Goal: Task Accomplishment & Management: Complete application form

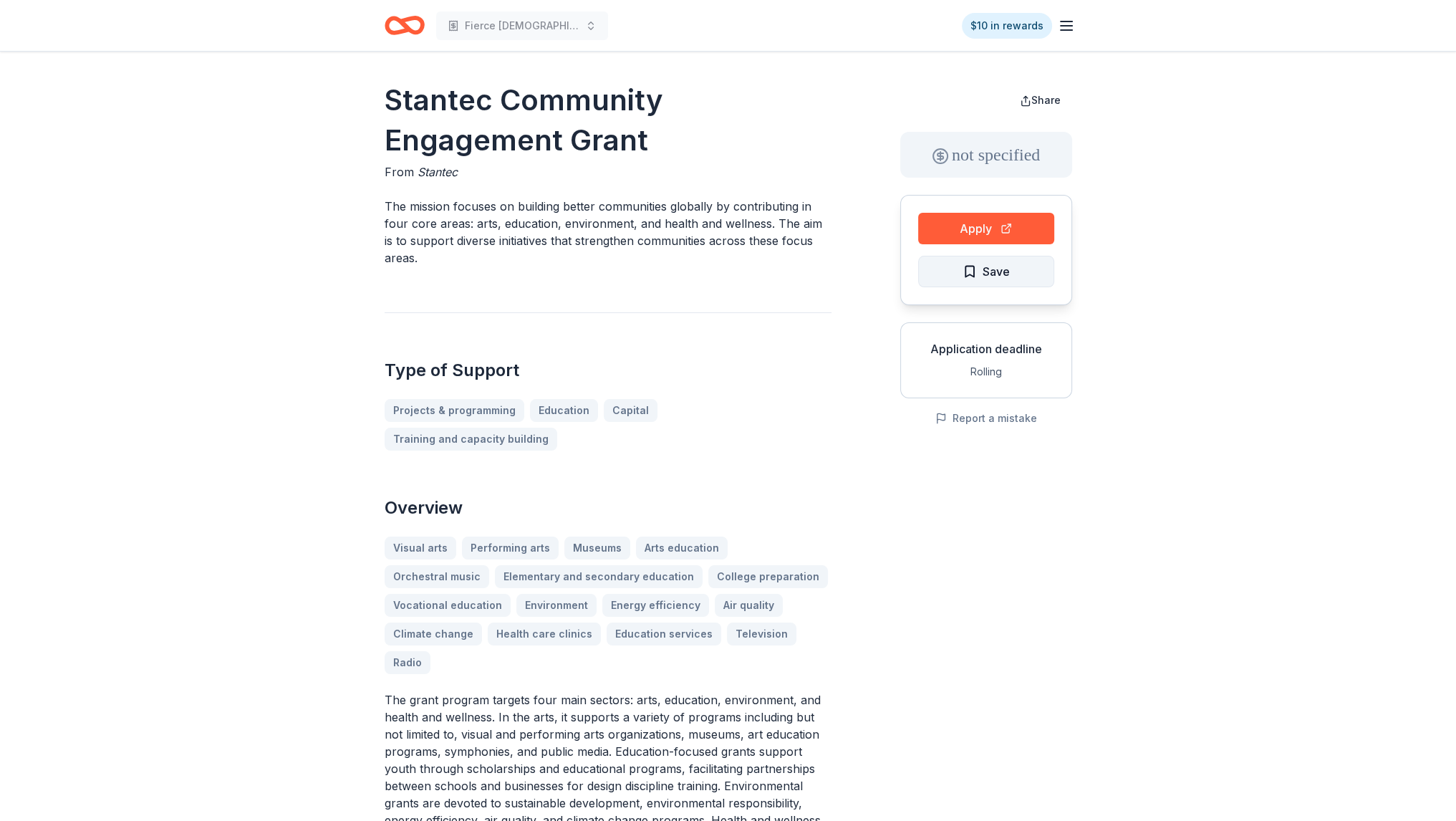
click at [956, 255] on button "Save" at bounding box center [986, 271] width 136 height 32
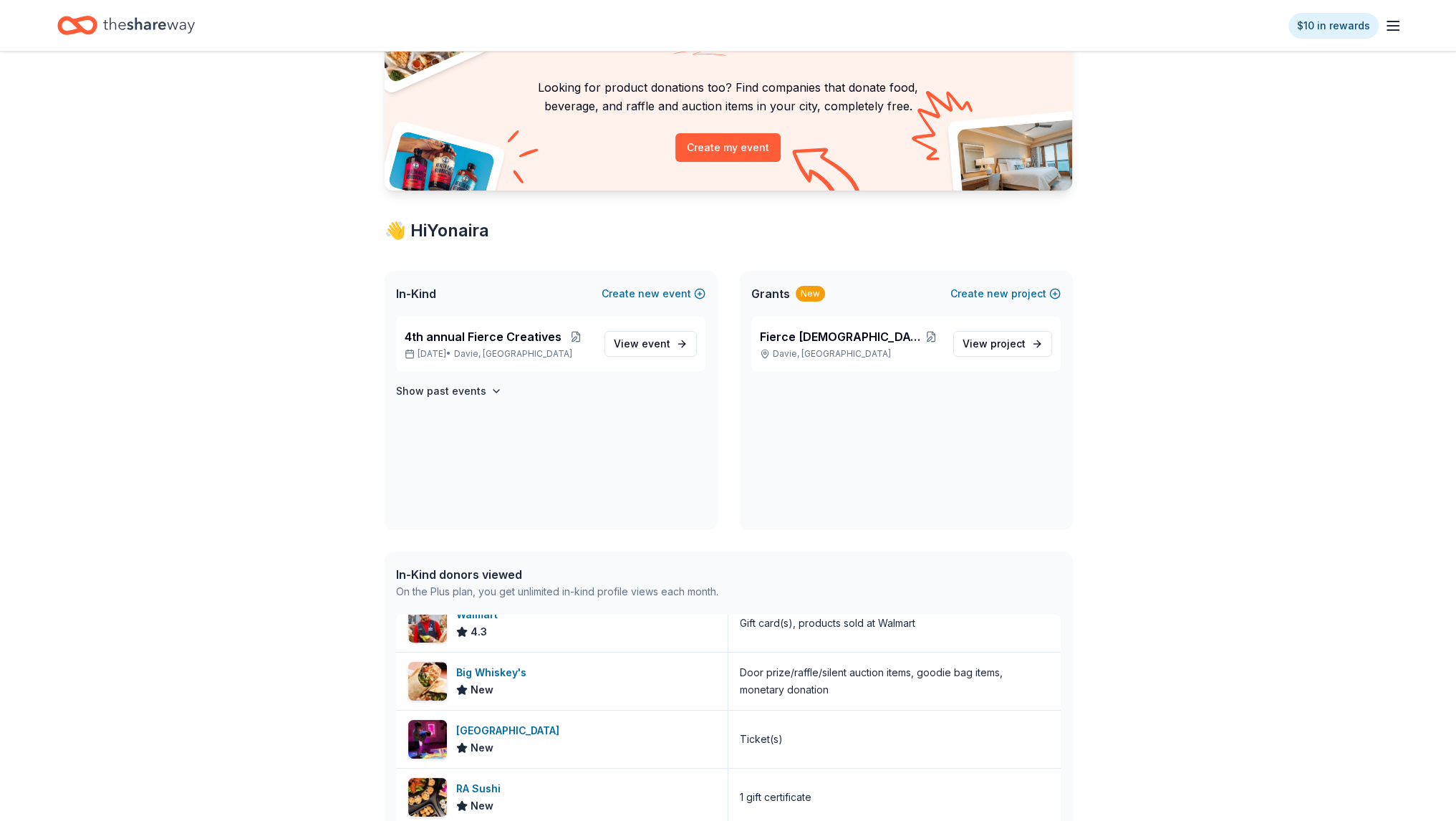
scroll to position [48, 0]
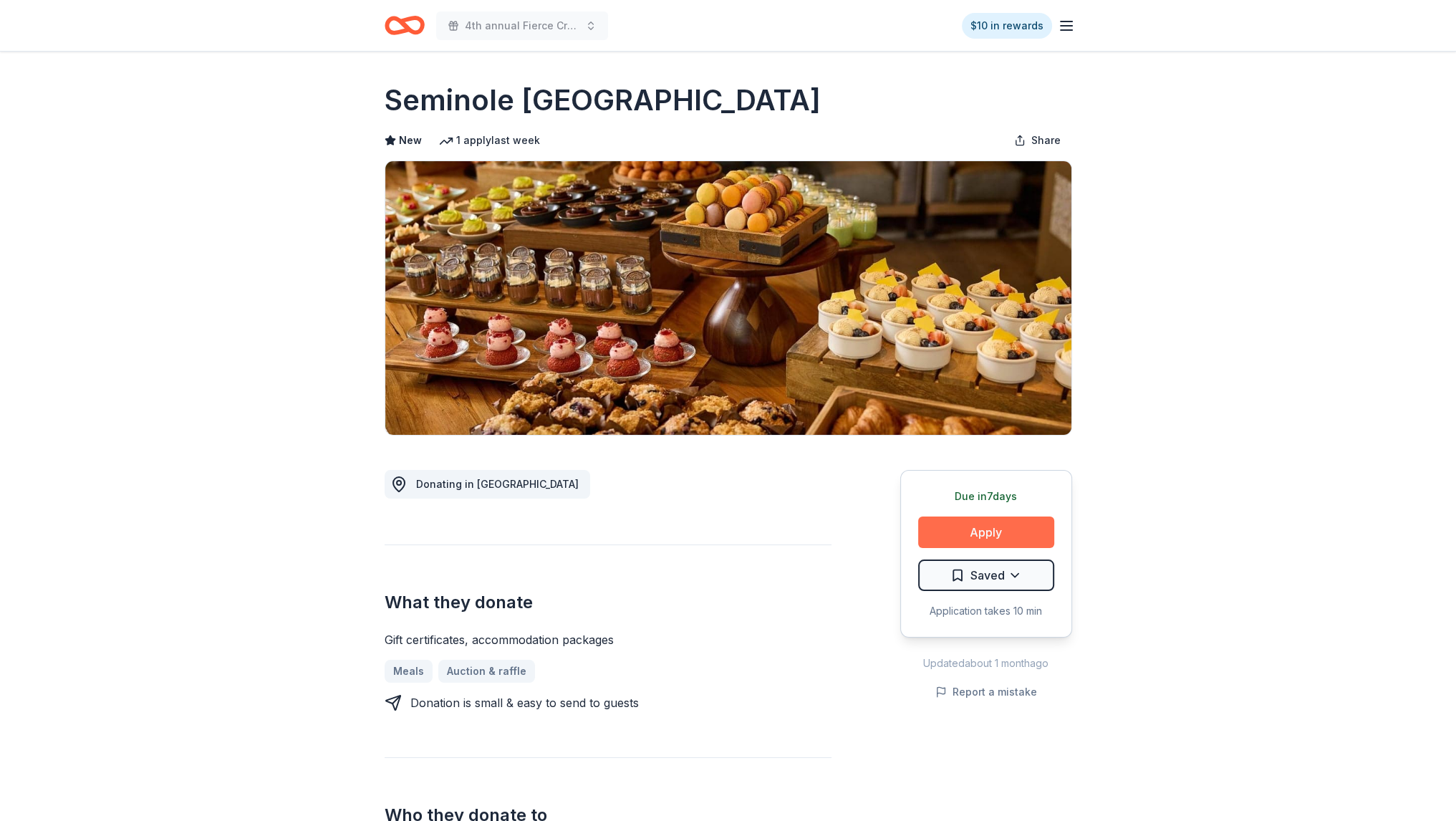
click at [960, 531] on button "Apply" at bounding box center [986, 533] width 136 height 32
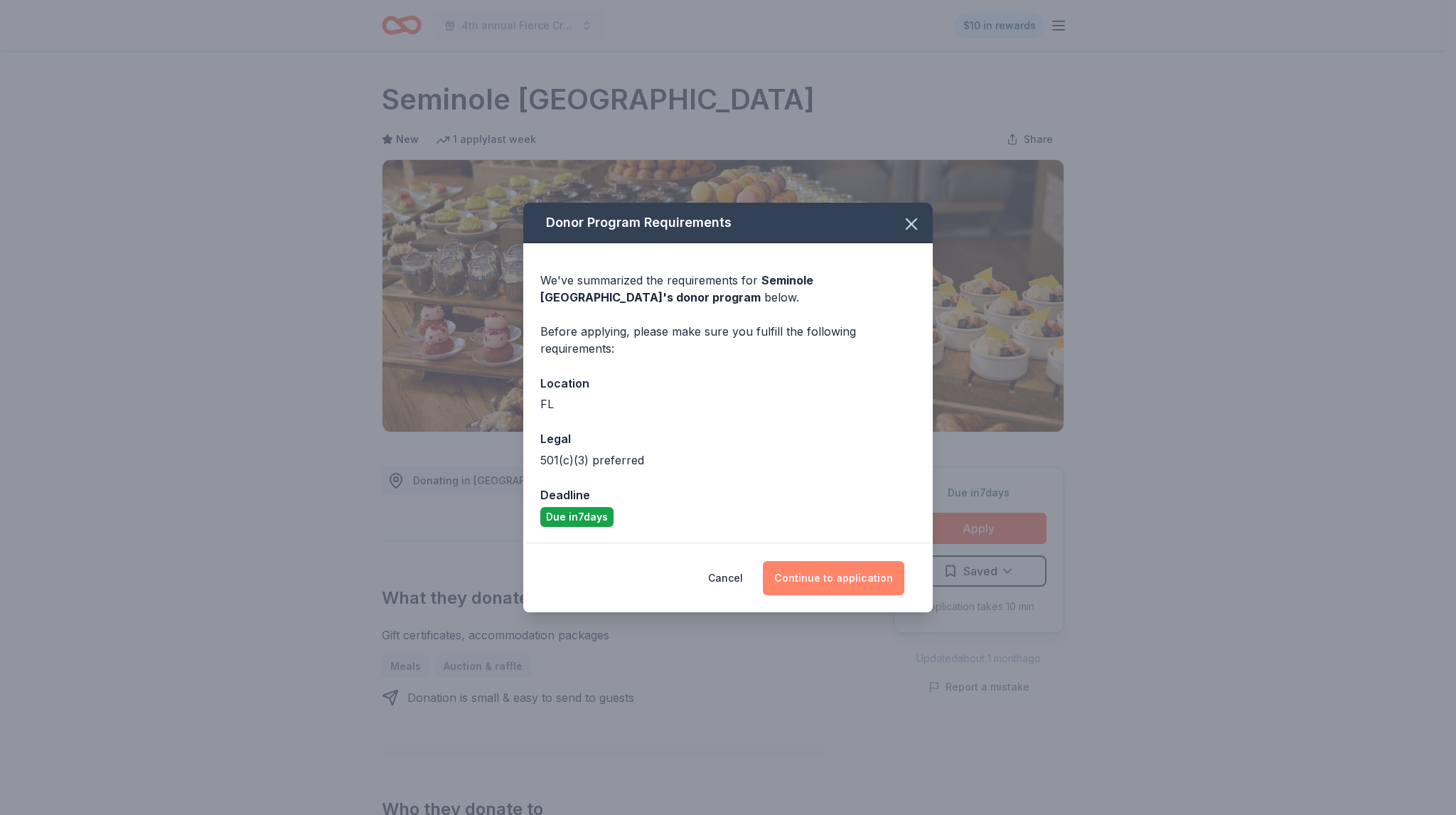
click at [824, 584] on button "Continue to application" at bounding box center [833, 578] width 141 height 35
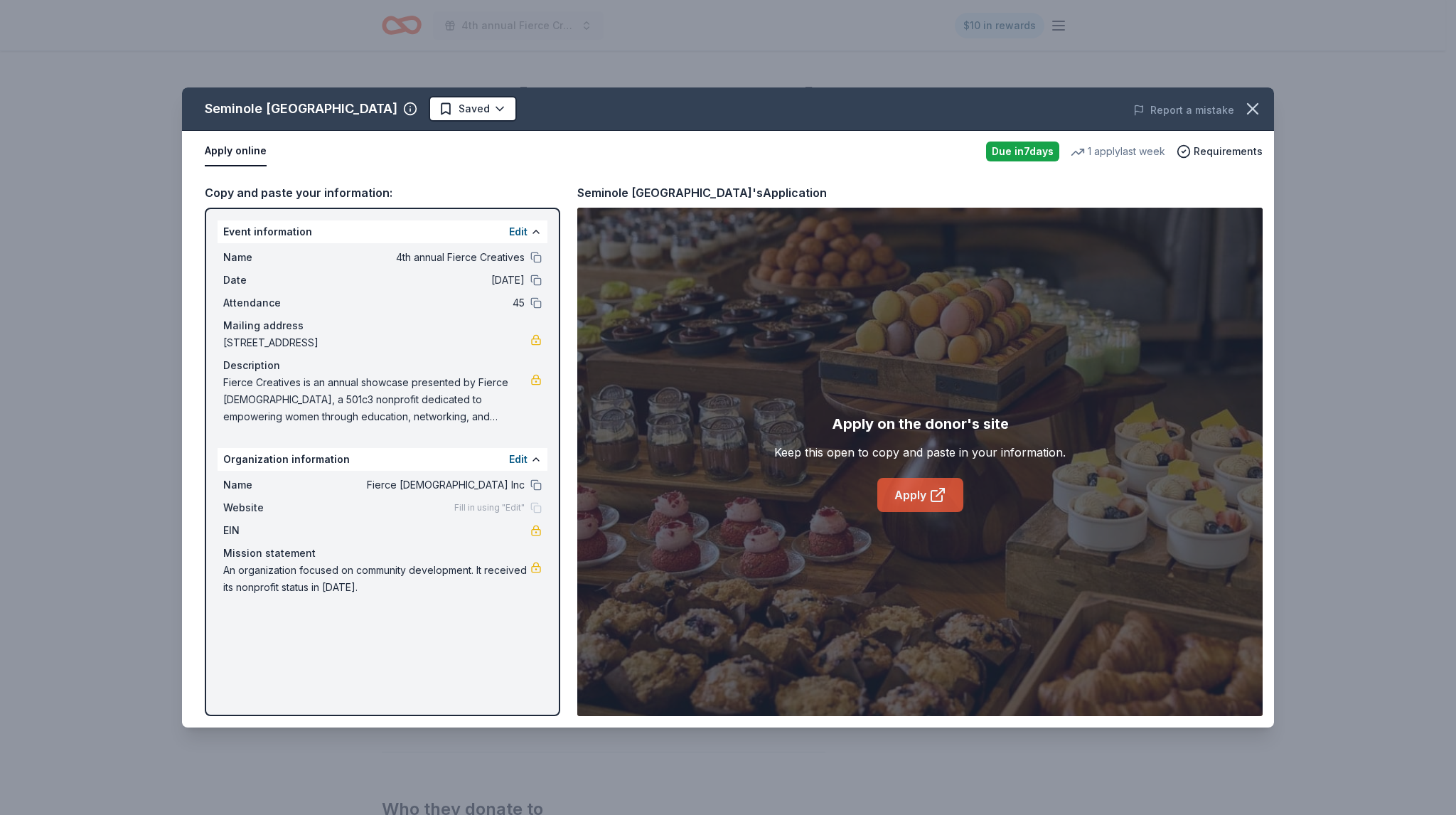
click at [940, 482] on link "Apply" at bounding box center [919, 494] width 86 height 35
click at [1243, 103] on button "button" at bounding box center [1253, 109] width 32 height 32
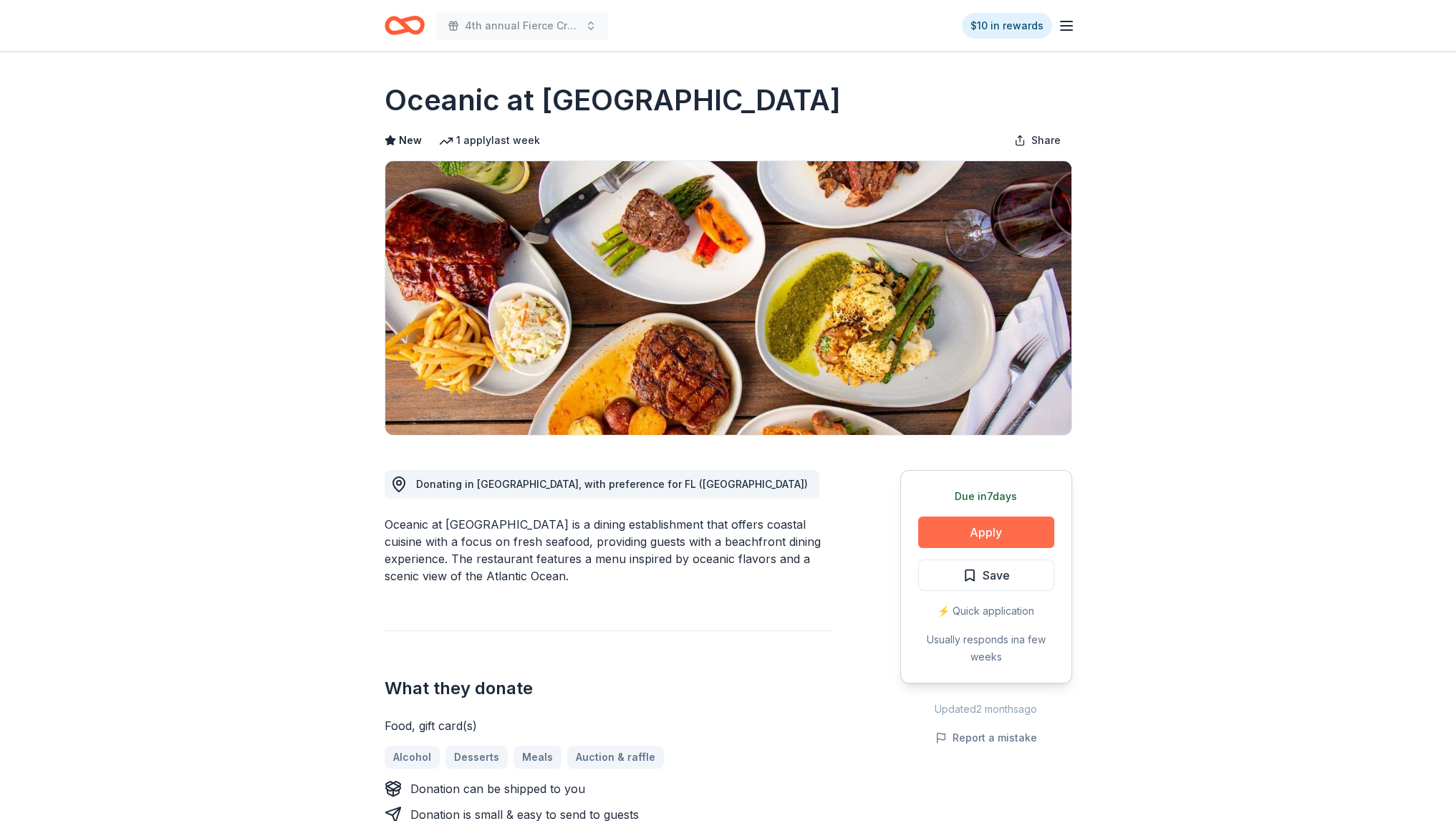
click at [939, 532] on button "Apply" at bounding box center [986, 533] width 136 height 32
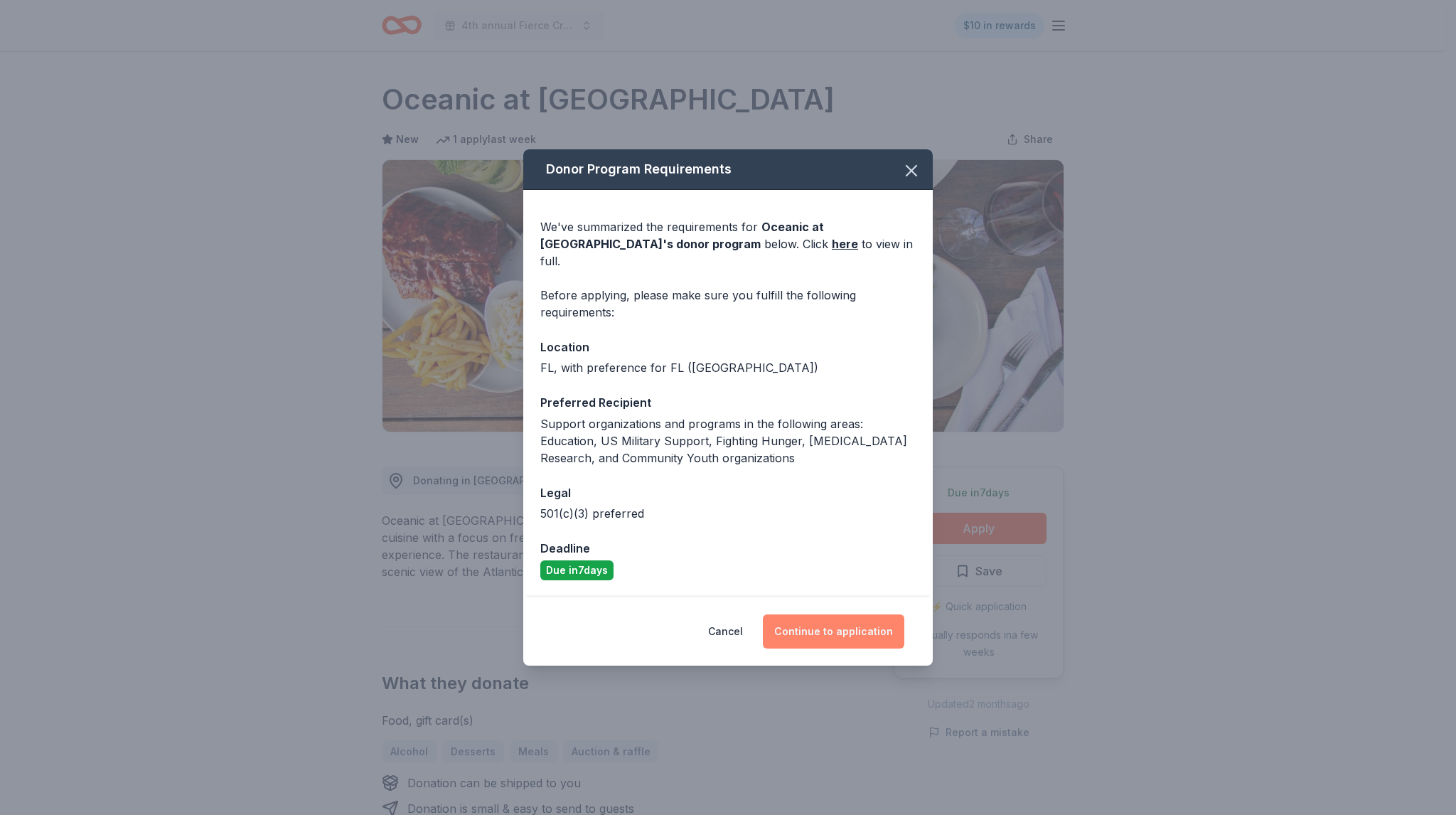
click at [850, 617] on button "Continue to application" at bounding box center [833, 631] width 141 height 35
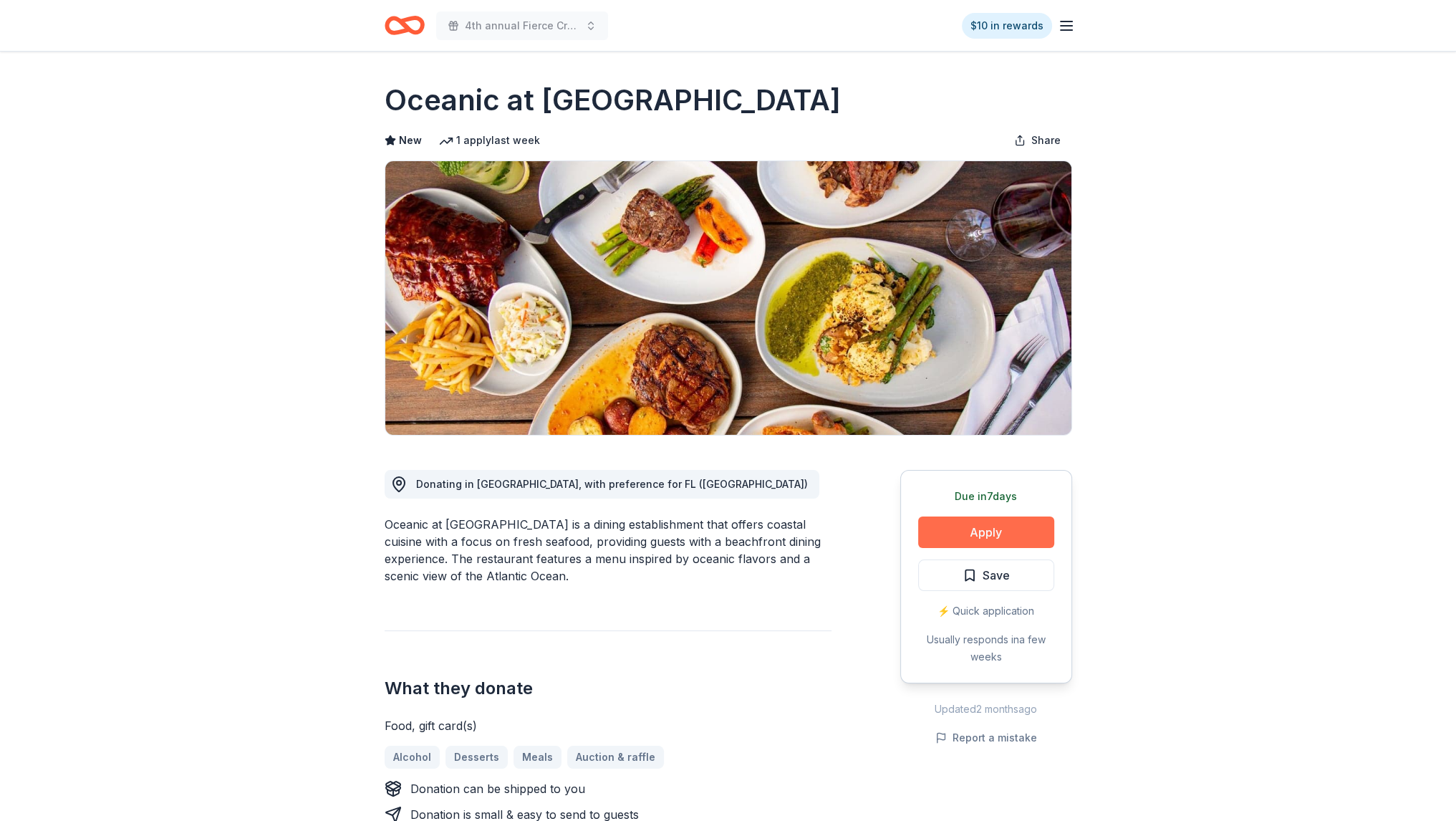
click at [953, 528] on button "Apply" at bounding box center [986, 533] width 136 height 32
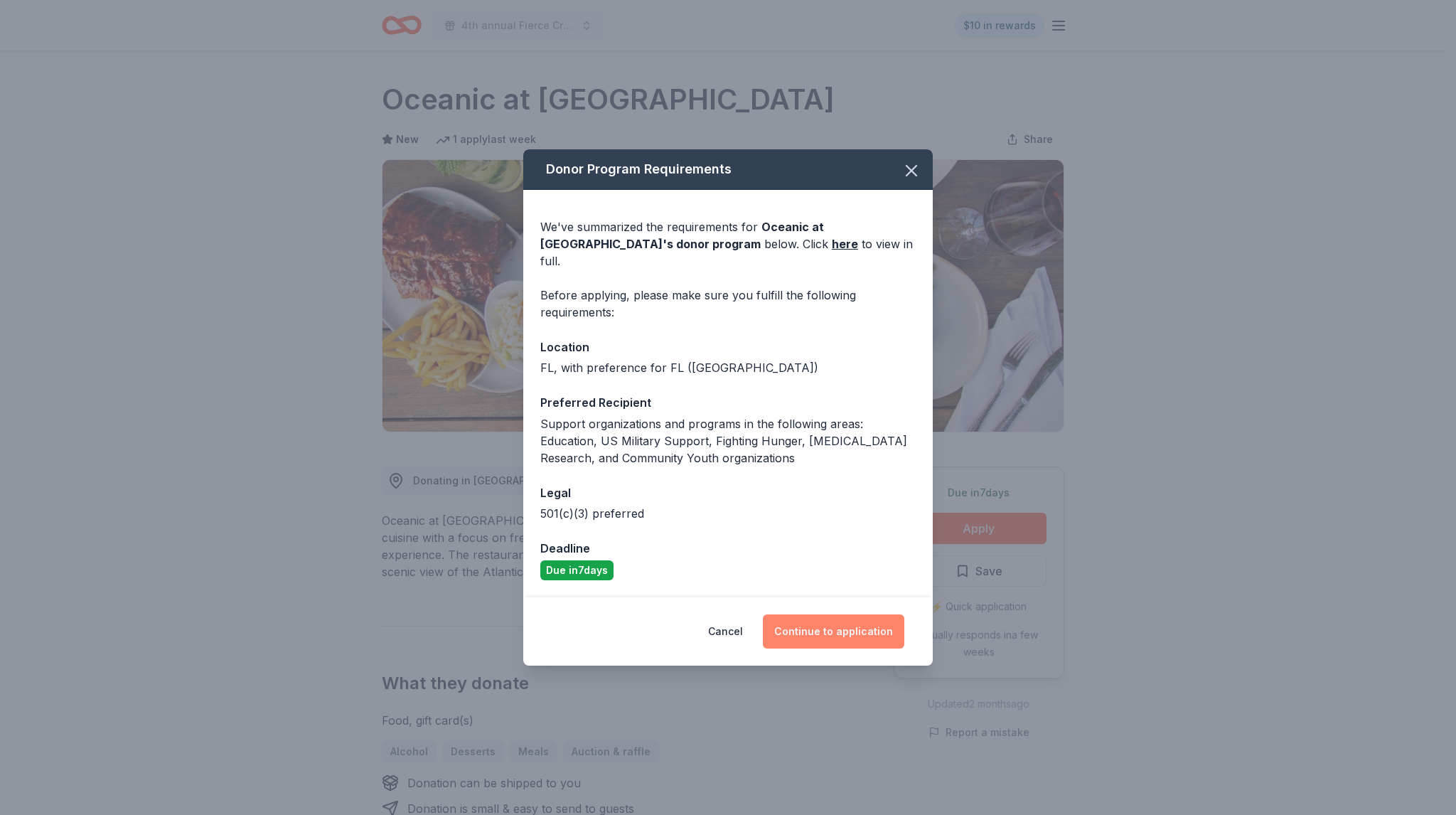
click at [835, 618] on button "Continue to application" at bounding box center [833, 631] width 141 height 35
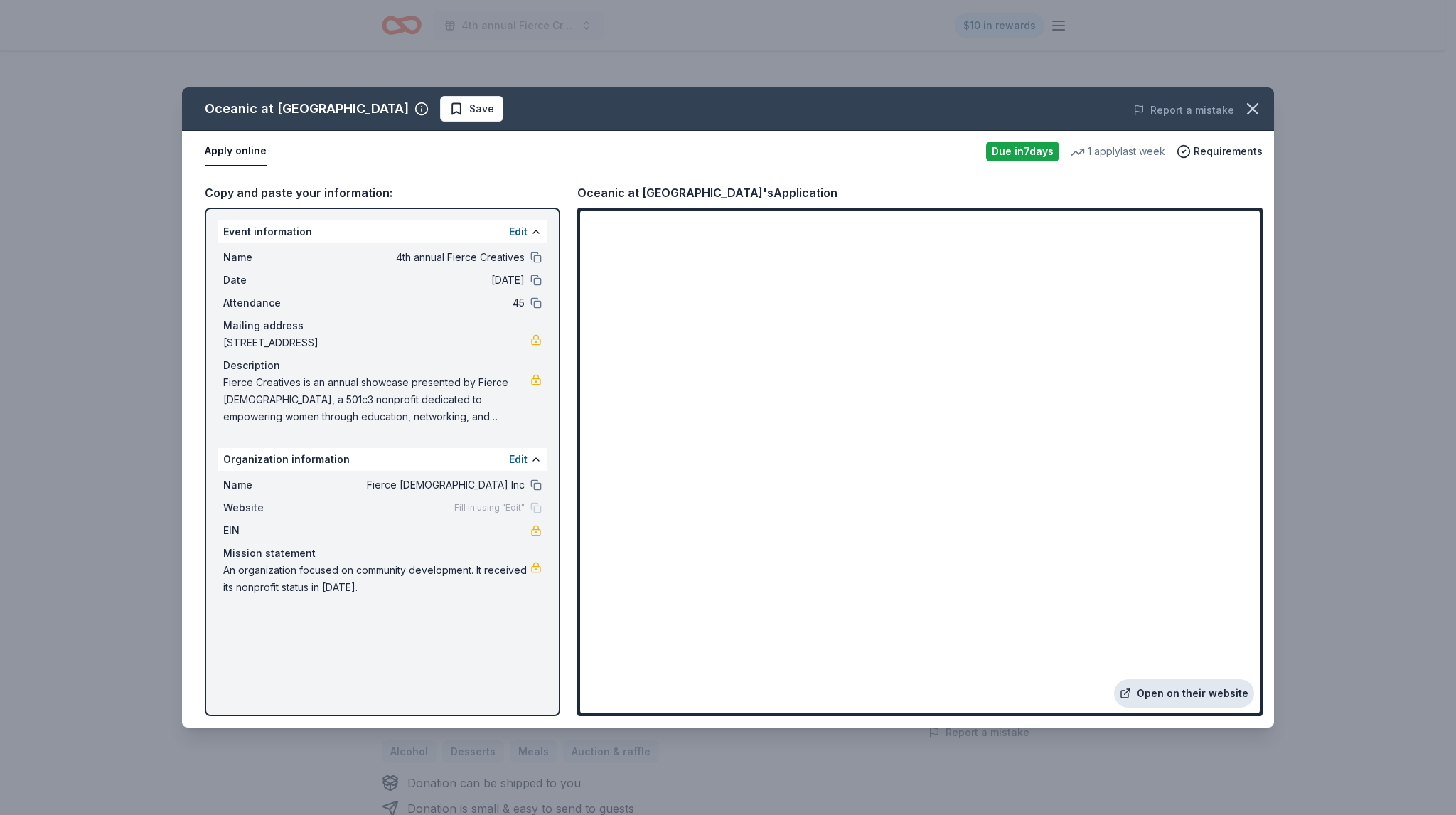
click at [1218, 686] on link "Open on their website" at bounding box center [1184, 693] width 140 height 29
click at [1251, 120] on button "button" at bounding box center [1253, 109] width 32 height 32
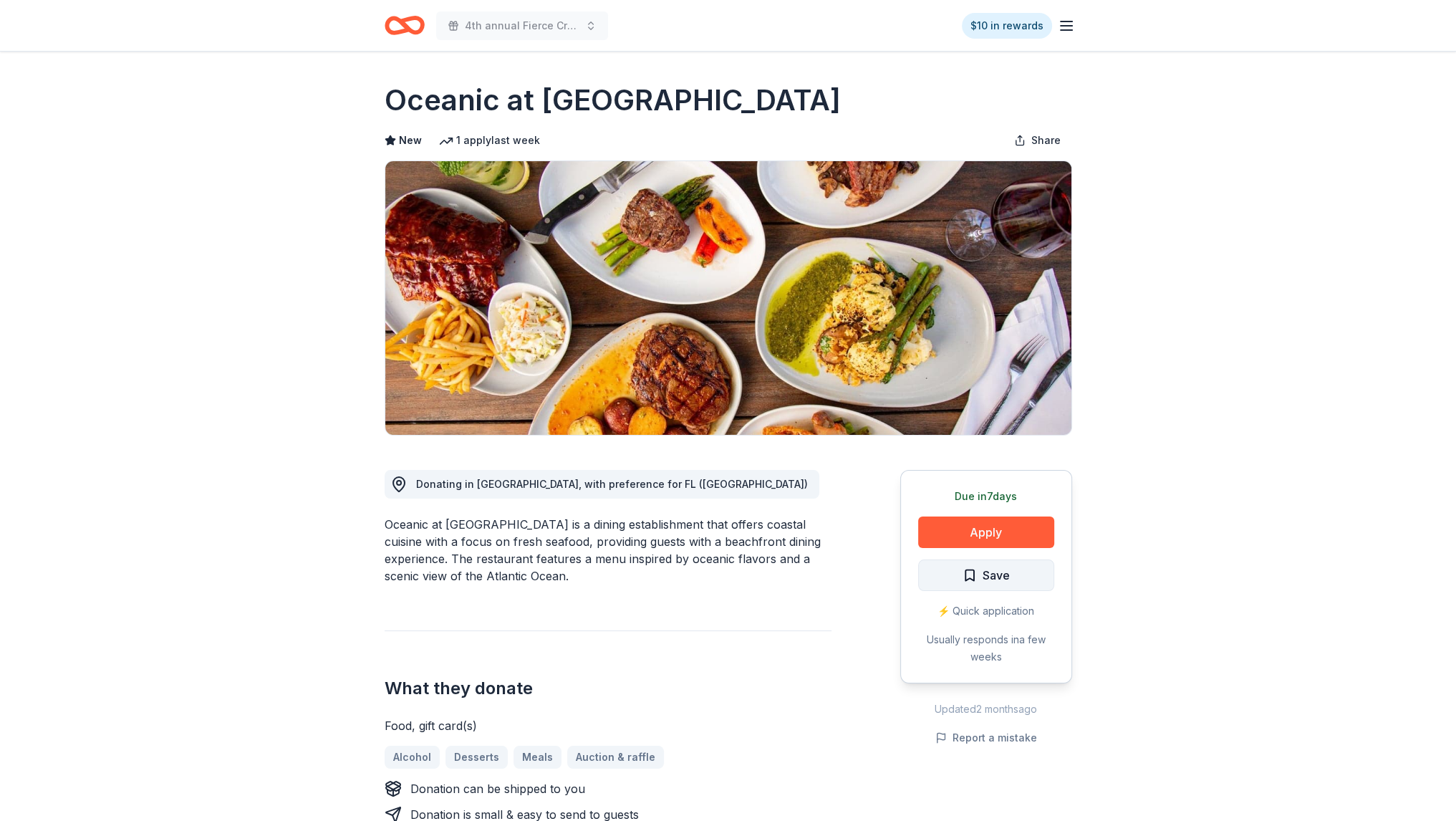
click at [1003, 575] on span "Save" at bounding box center [996, 575] width 27 height 19
click at [994, 579] on html "4th annual Fierce Creatives $10 in rewards Due in 7 days Share Oceanic at Pompa…" at bounding box center [728, 410] width 1456 height 821
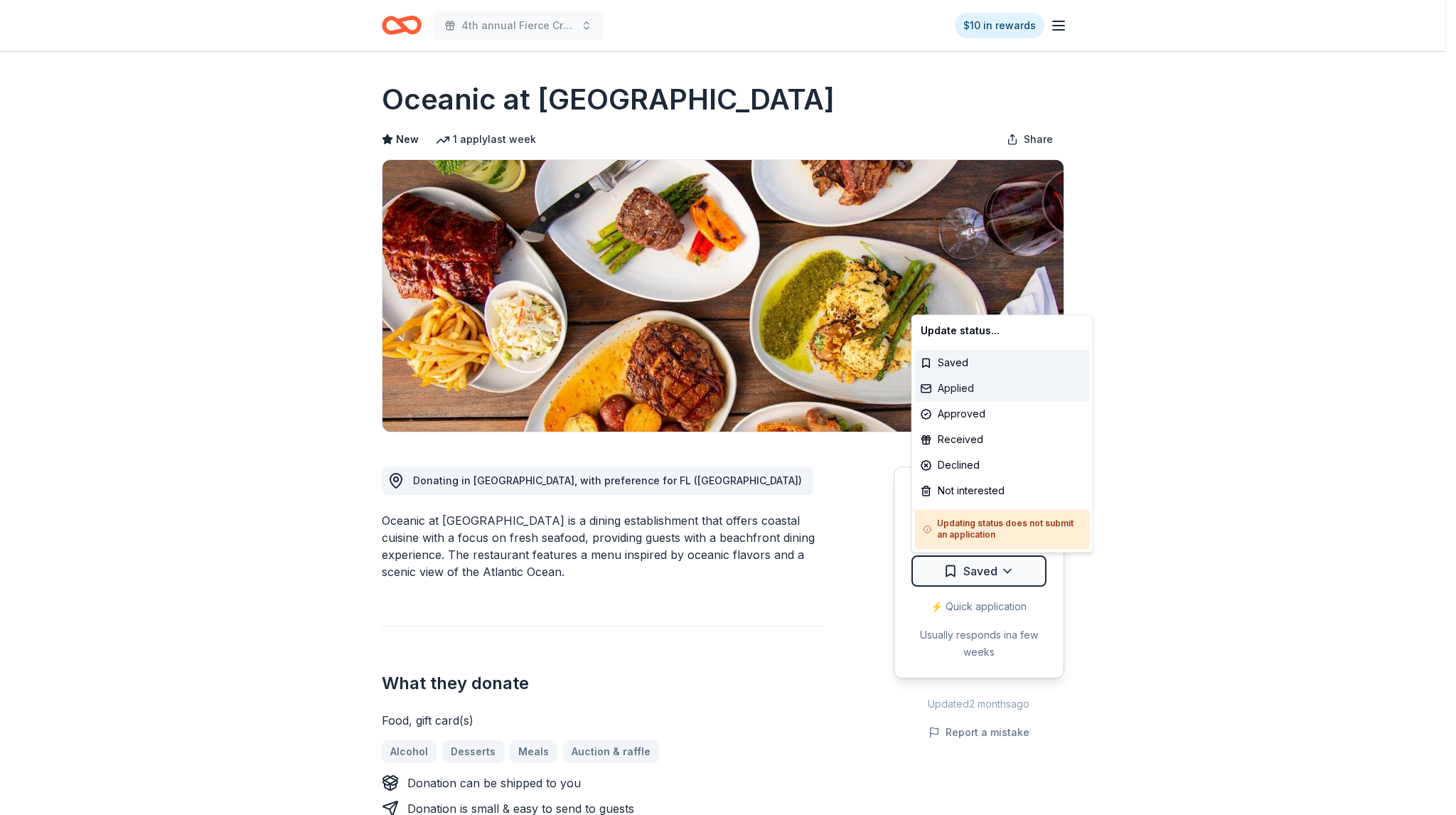
click at [970, 393] on div "Applied" at bounding box center [1001, 388] width 175 height 26
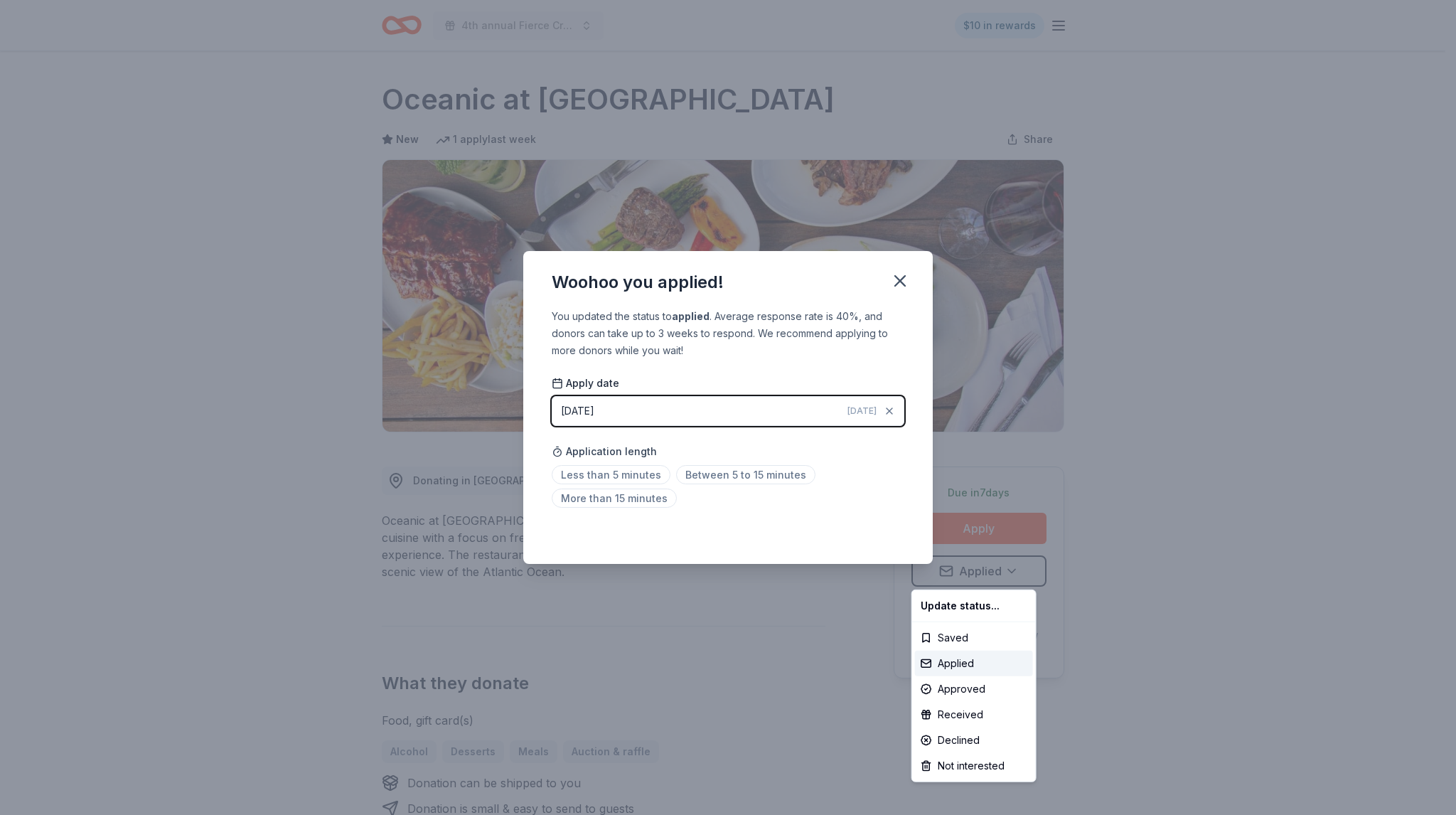
click at [655, 476] on html "4th annual Fierce Creatives $10 in rewards Due in 7 days Share Oceanic at Pompa…" at bounding box center [728, 408] width 1456 height 815
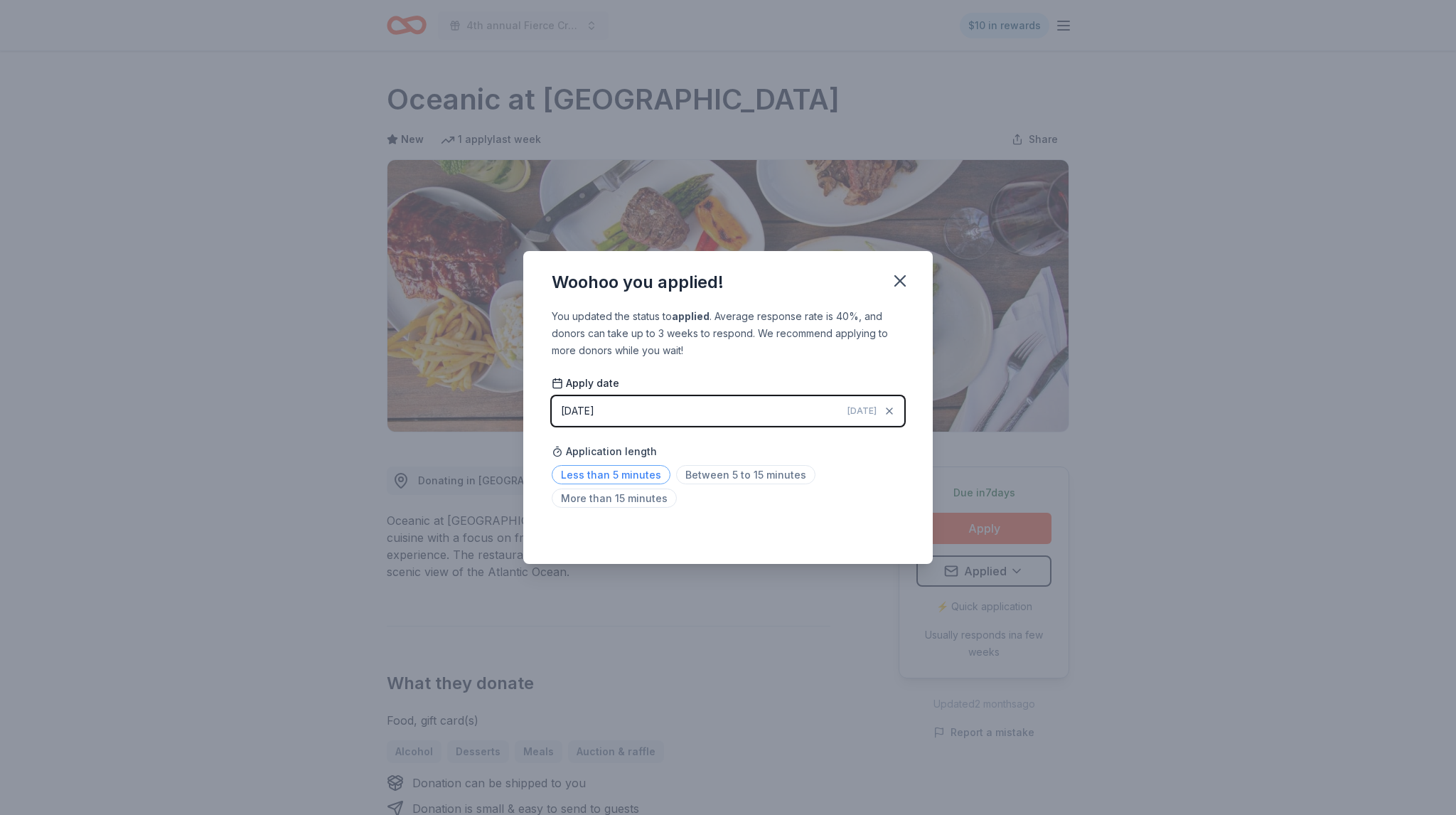
click at [608, 476] on span "Less than 5 minutes" at bounding box center [611, 474] width 118 height 19
click at [895, 272] on icon "button" at bounding box center [900, 281] width 20 height 20
